Goal: Find specific page/section

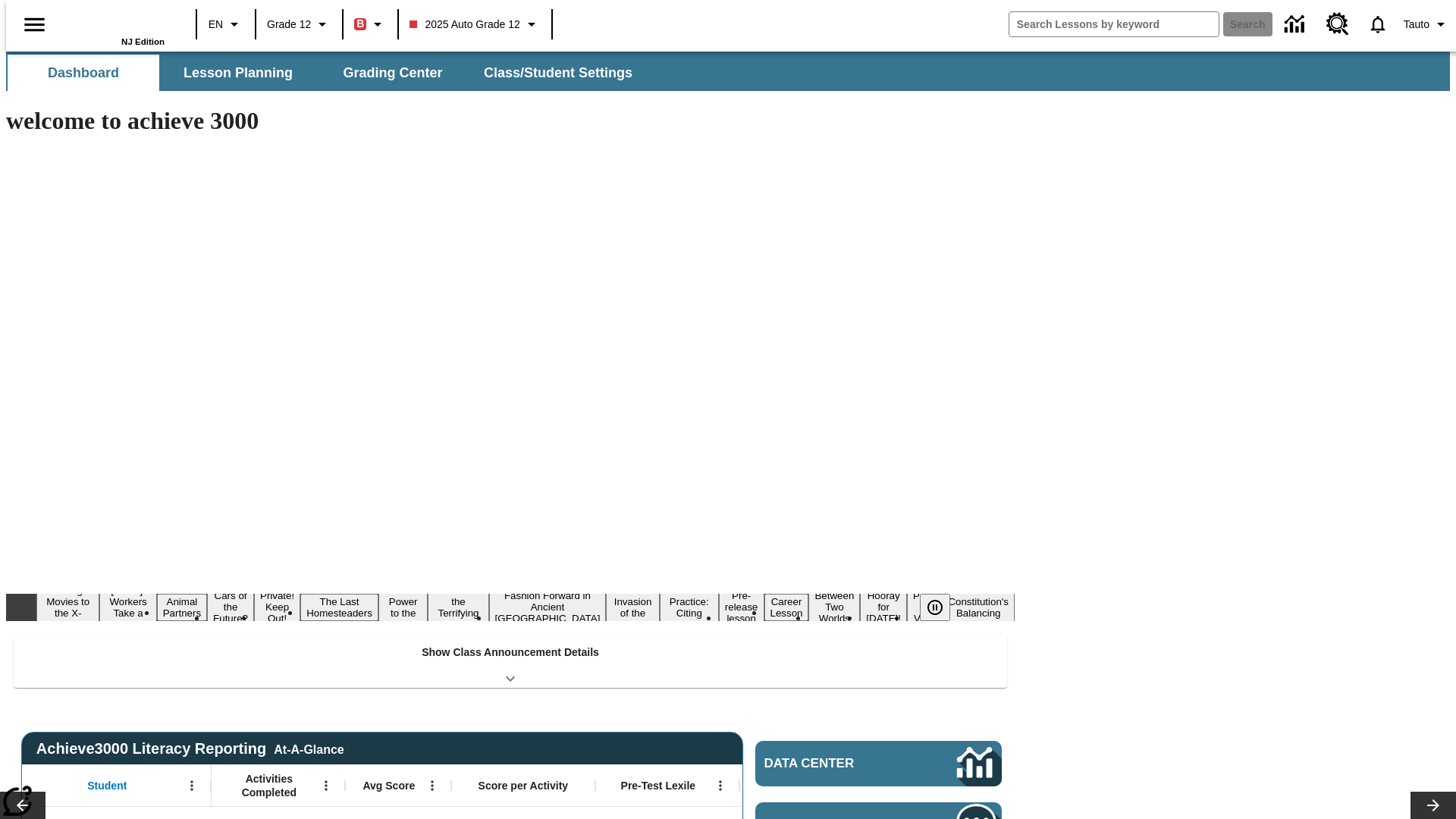
type input "-1"
click at [190, 781] on icon "Open Menu" at bounding box center [191, 786] width 2 height 10
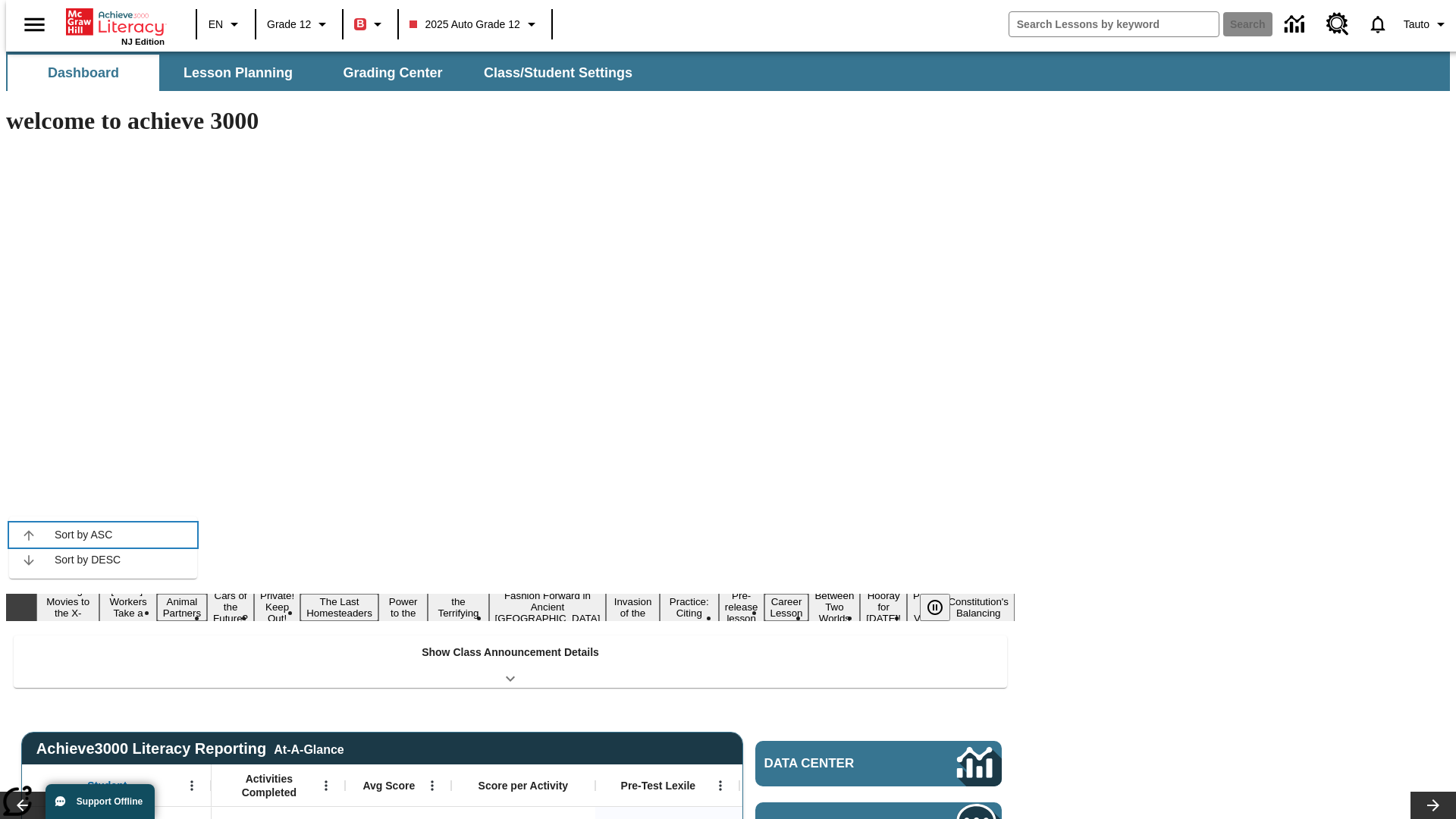
click at [28, 534] on icon at bounding box center [28, 534] width 10 height 10
click at [190, 781] on icon "Student, Open Menu," at bounding box center [191, 786] width 2 height 10
click at [28, 534] on icon at bounding box center [28, 534] width 10 height 10
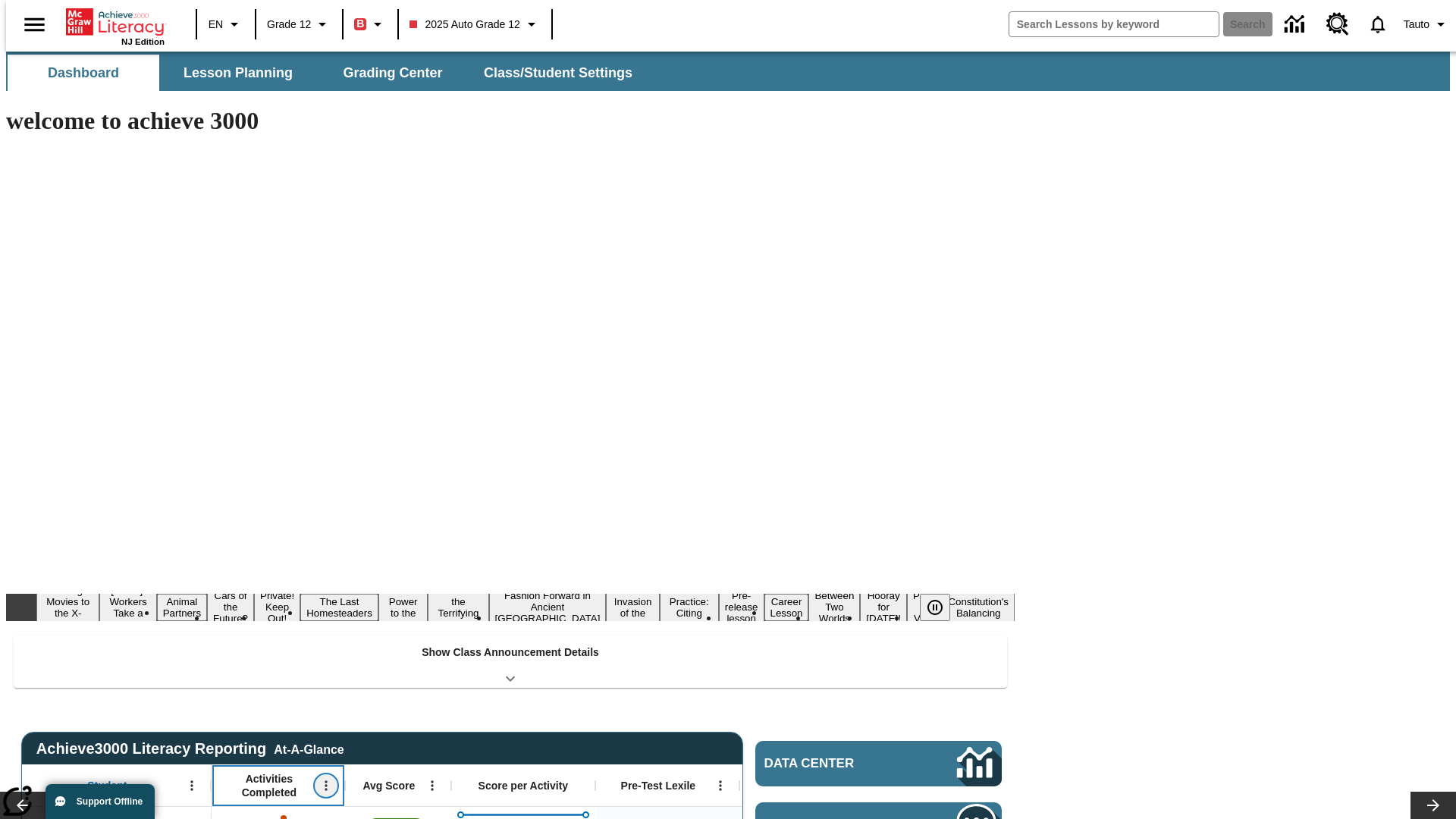
click at [325, 781] on icon "Open Menu" at bounding box center [326, 786] width 2 height 10
click at [163, 534] on icon at bounding box center [162, 534] width 10 height 10
click at [325, 781] on icon "Activities Completed, Open Menu," at bounding box center [326, 786] width 2 height 10
